Goal: Task Accomplishment & Management: Manage account settings

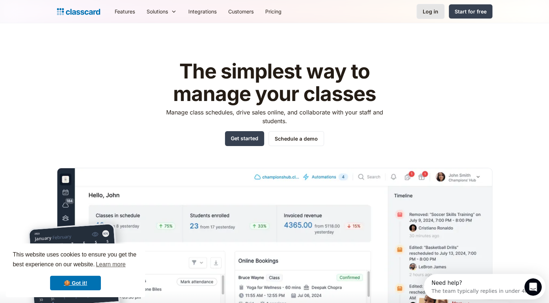
click at [437, 13] on div "Log in" at bounding box center [431, 12] width 16 height 8
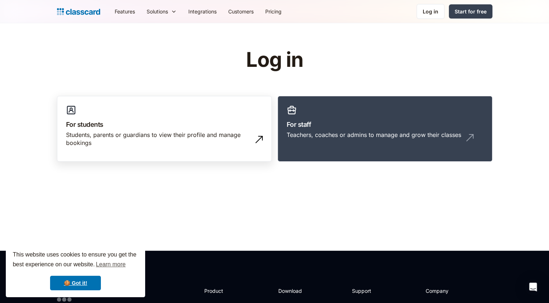
click at [195, 135] on div "Students, parents or guardians to view their profile and manage bookings" at bounding box center [157, 139] width 182 height 16
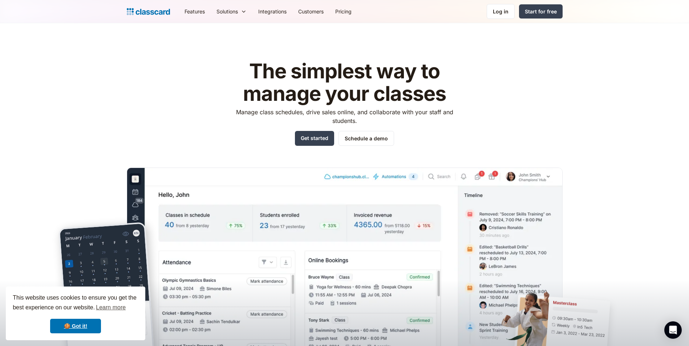
drag, startPoint x: 496, startPoint y: 14, endPoint x: 483, endPoint y: 3, distance: 17.0
click at [496, 14] on div "Log in" at bounding box center [501, 12] width 16 height 8
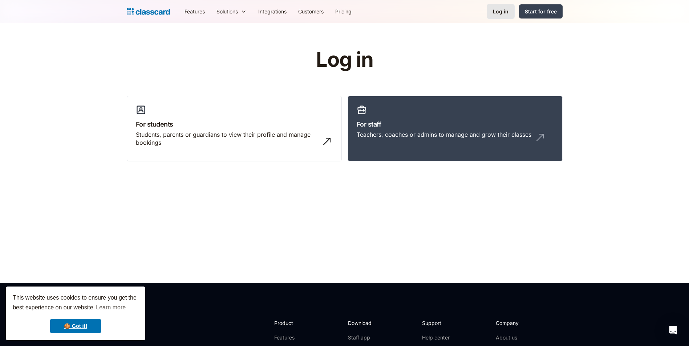
click at [499, 13] on div "Log in" at bounding box center [501, 12] width 16 height 8
